Goal: Communication & Community: Answer question/provide support

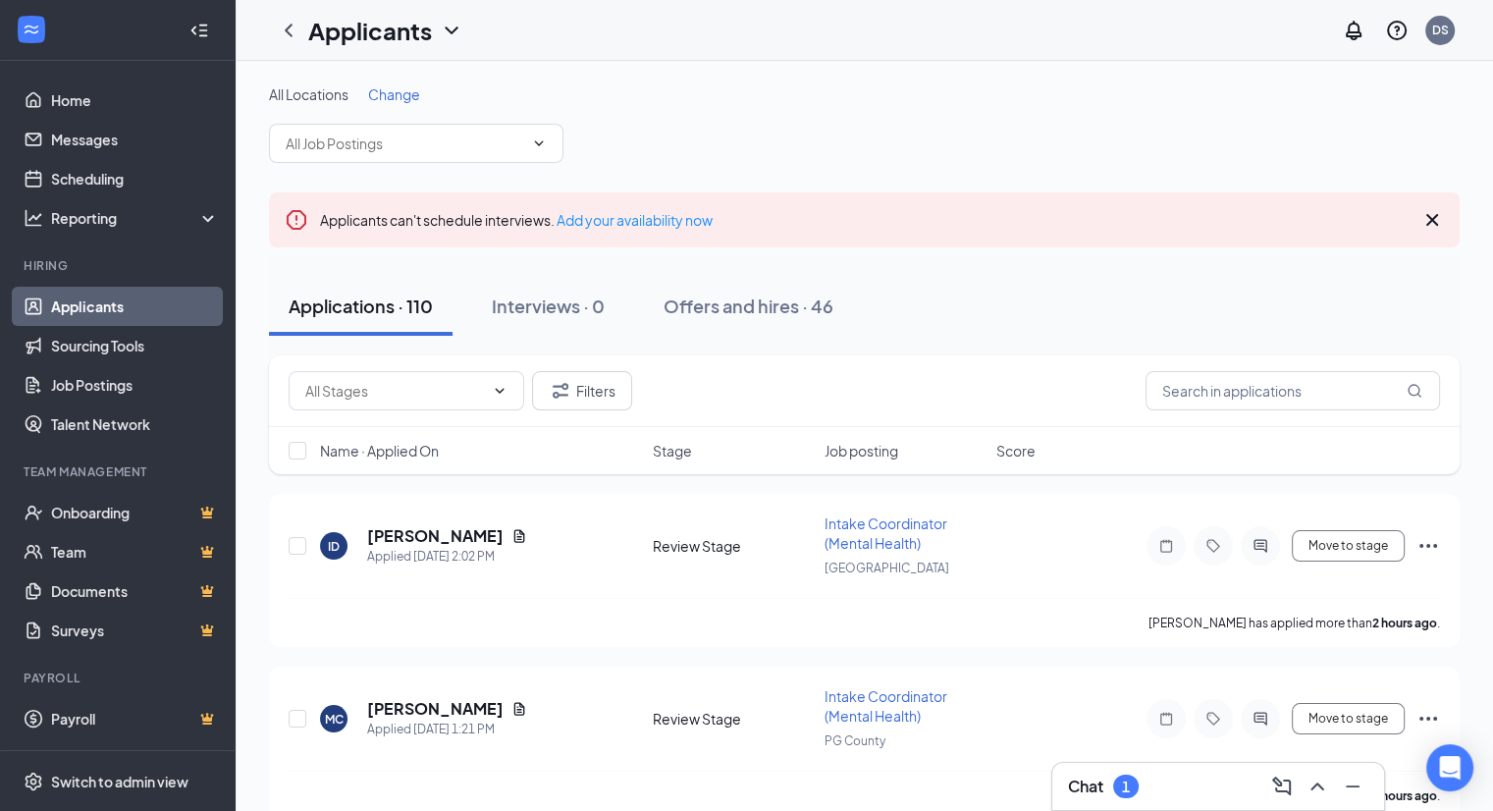
click at [1103, 789] on h3 "Chat" at bounding box center [1085, 787] width 35 height 22
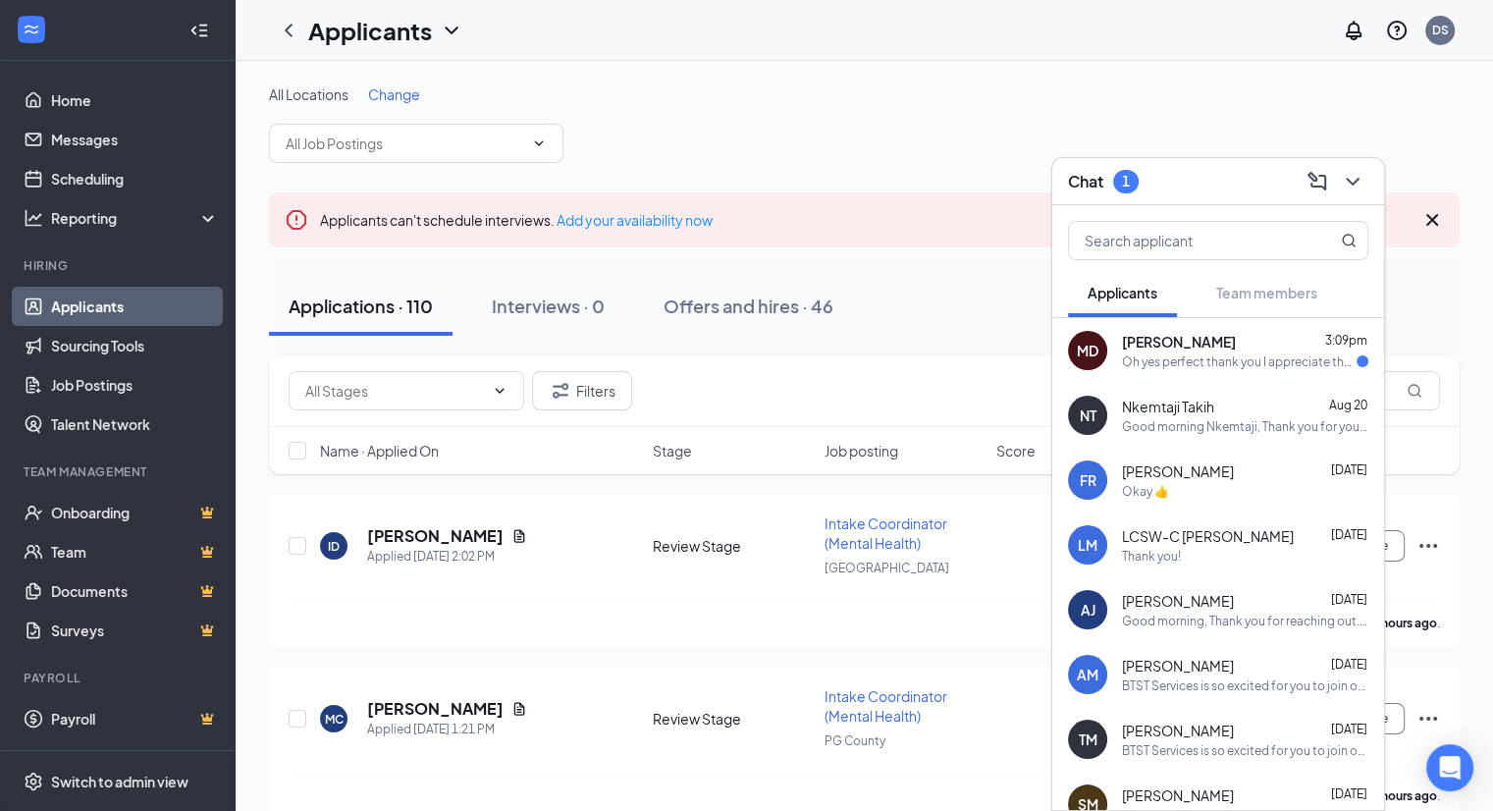
click at [1237, 362] on div "Oh yes perfect thank you I appreciate that so much and I look forward to hearin…" at bounding box center [1239, 361] width 235 height 17
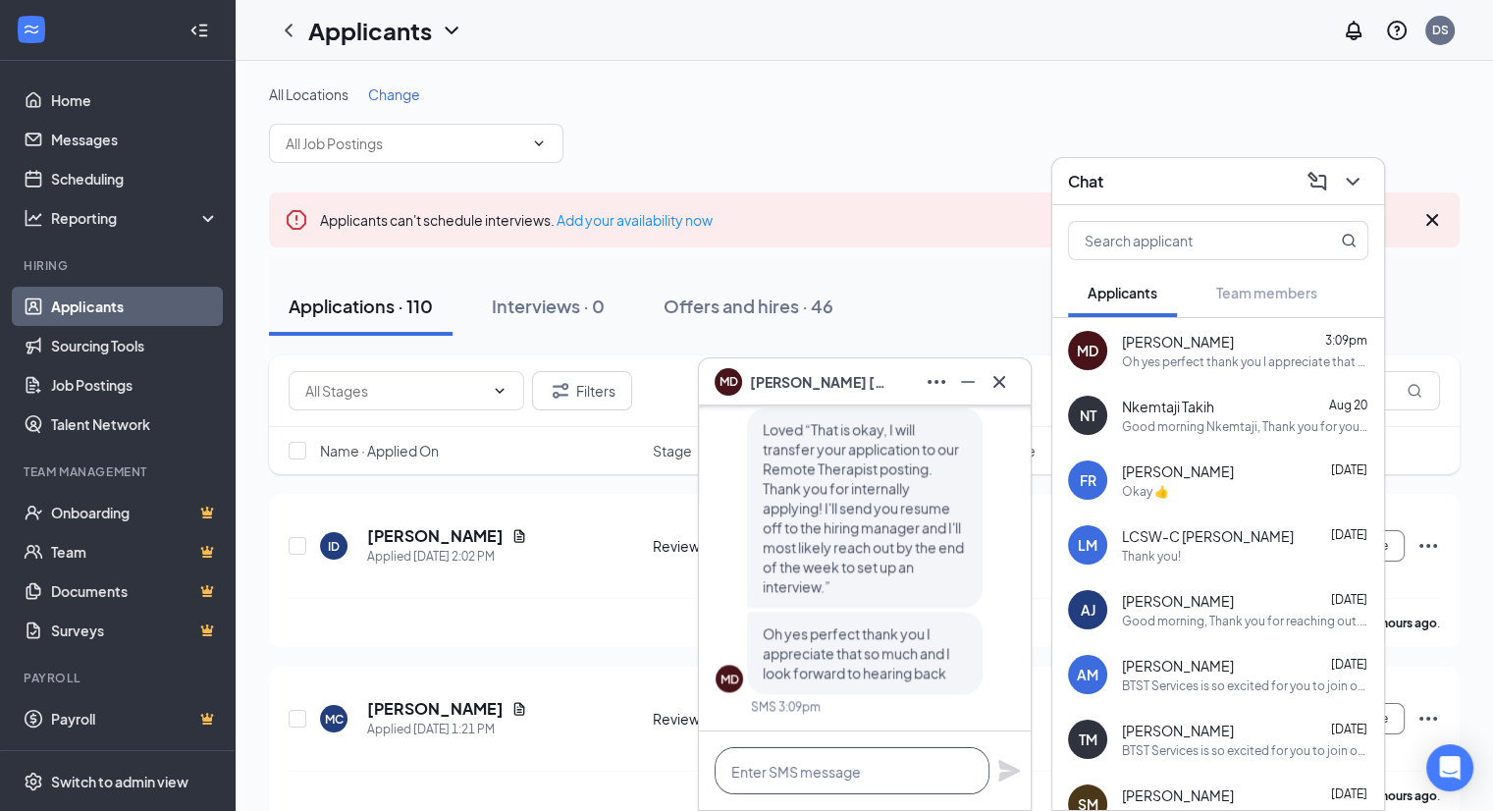
click at [861, 776] on textarea at bounding box center [852, 770] width 275 height 47
type textarea "Absolutely! No problem at all."
click at [996, 771] on div "Absolutely! No problem at all." at bounding box center [865, 771] width 332 height 79
click at [1002, 774] on icon "Plane" at bounding box center [1010, 771] width 22 height 22
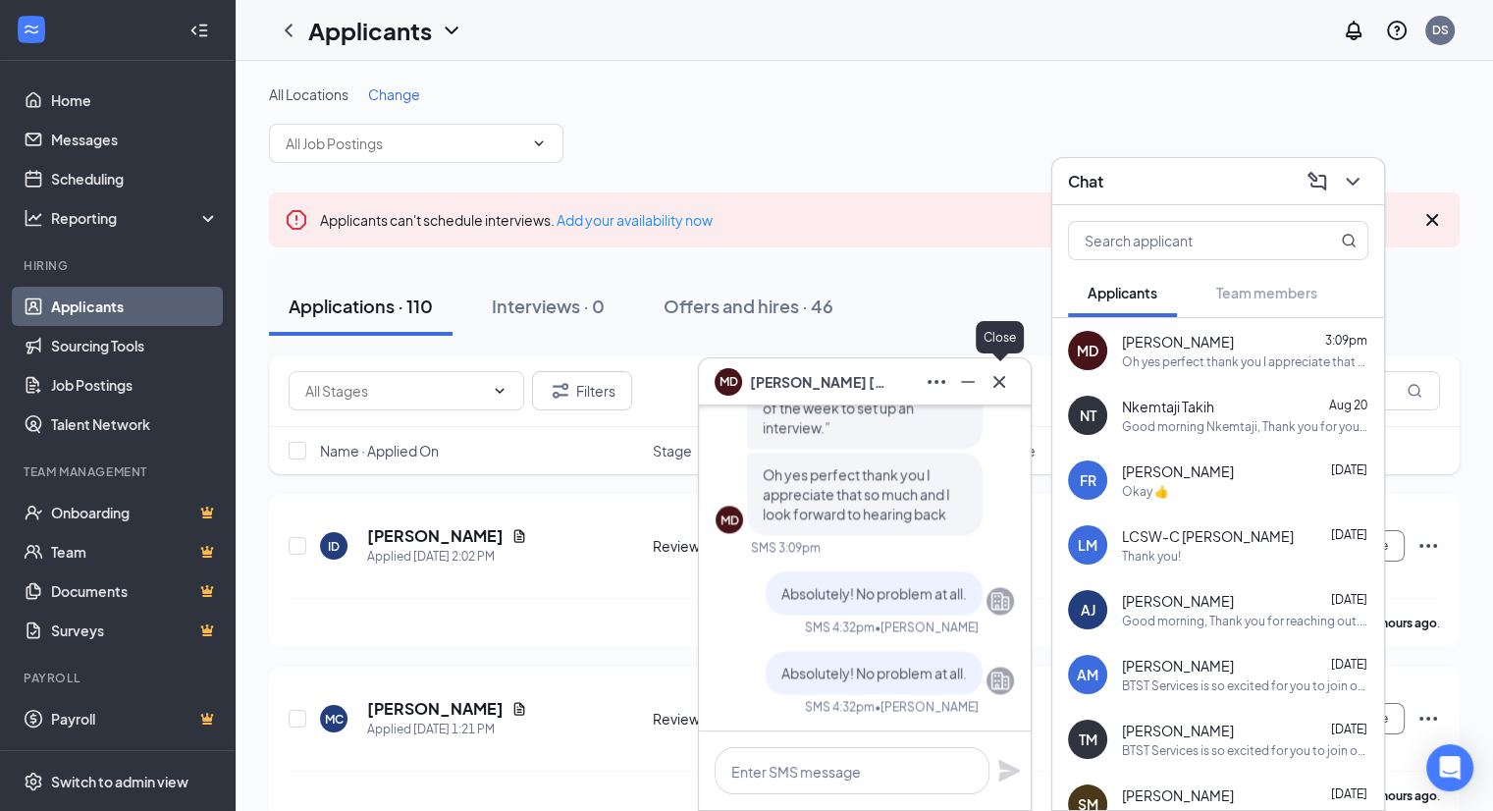
click at [1005, 378] on icon "Cross" at bounding box center [1000, 382] width 24 height 24
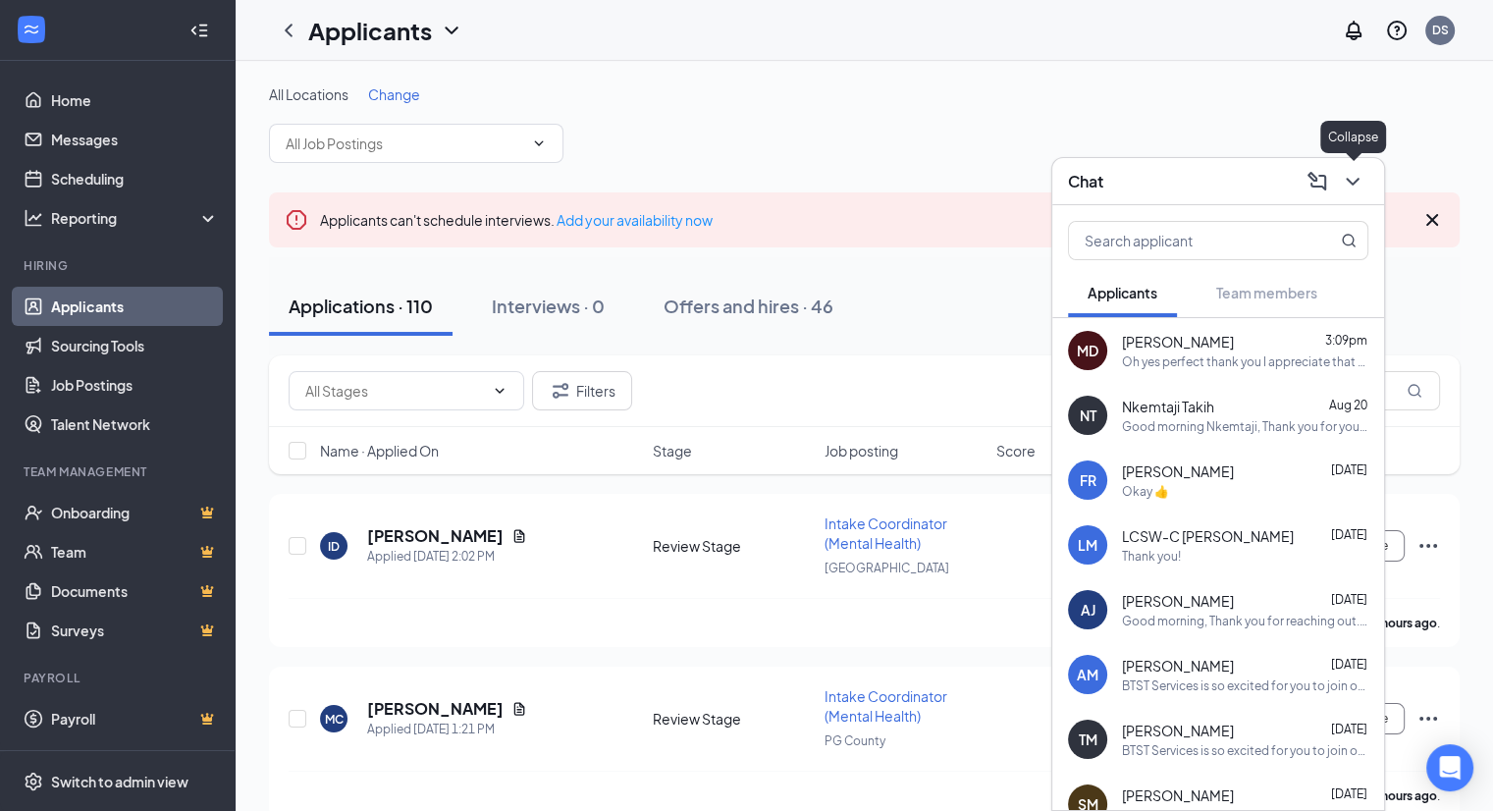
click at [1347, 180] on icon "ChevronDown" at bounding box center [1352, 182] width 13 height 8
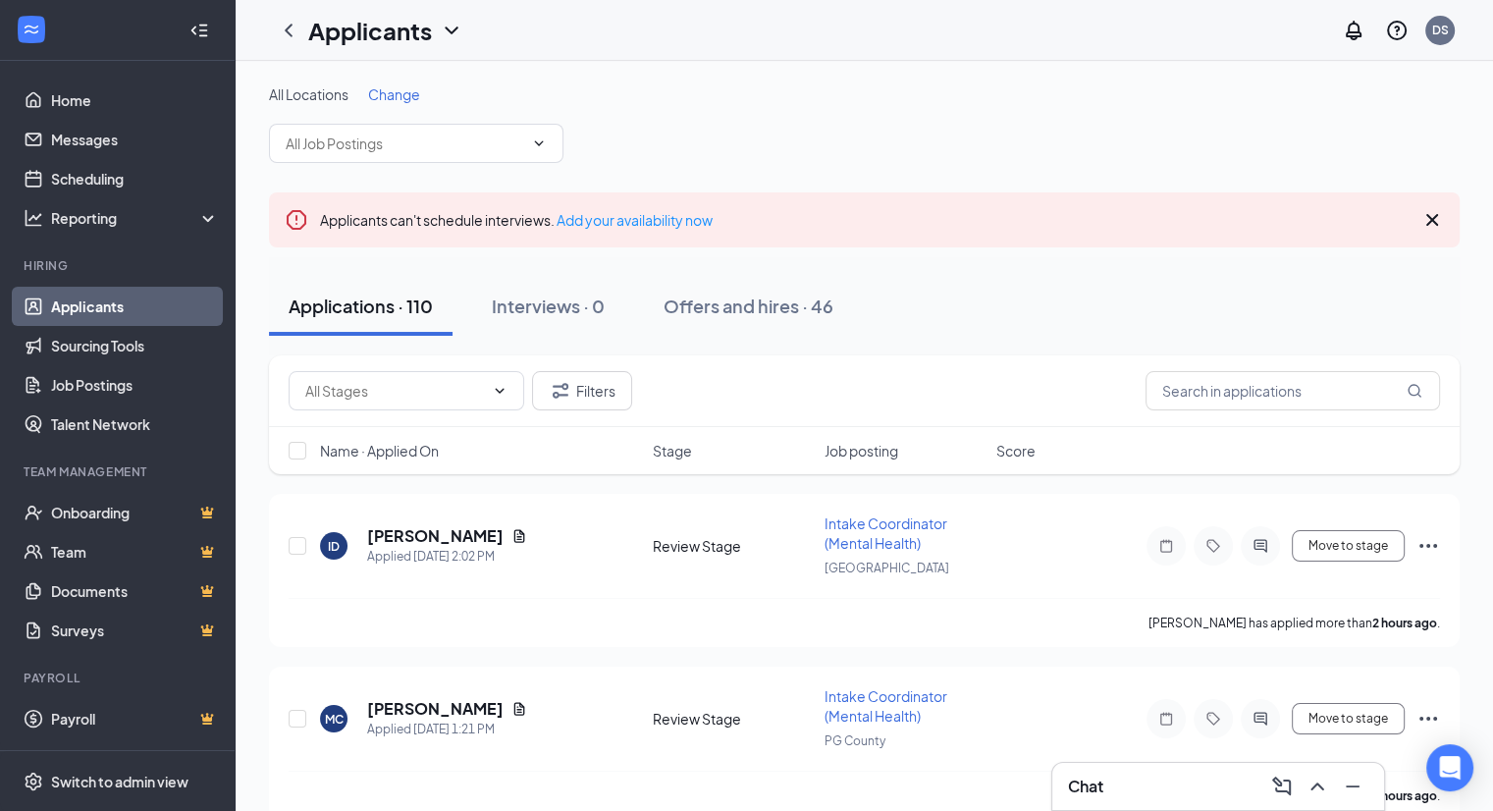
click at [1425, 219] on icon "Cross" at bounding box center [1433, 220] width 24 height 24
